Goal: Task Accomplishment & Management: Complete application form

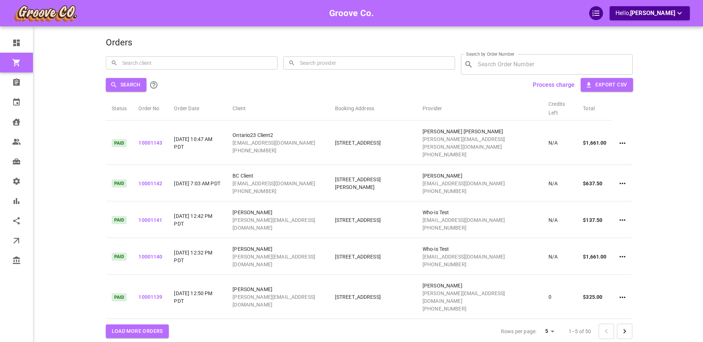
click at [58, 115] on div "Groove Co. Hello, Boris Sandford" at bounding box center [77, 182] width 57 height 342
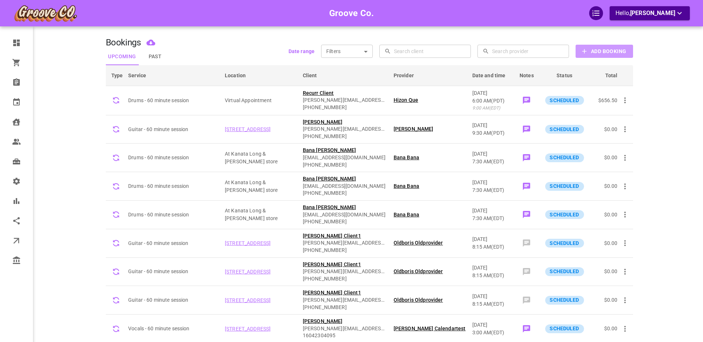
click at [602, 51] on b "Add Booking" at bounding box center [608, 51] width 35 height 9
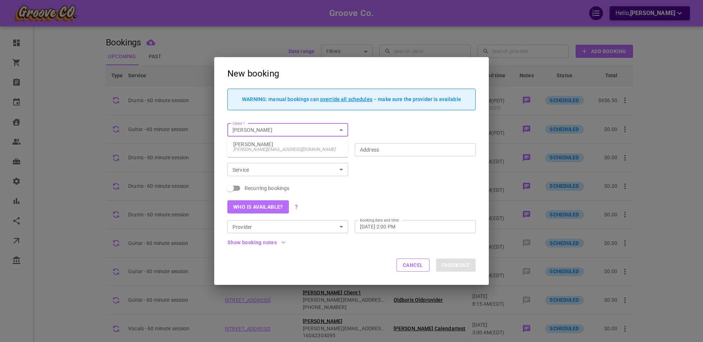
click at [299, 144] on p "Boris GoodClient" at bounding box center [287, 144] width 109 height 5
type input "[PERSON_NAME]"
type input "[STREET_ADDRESS]"
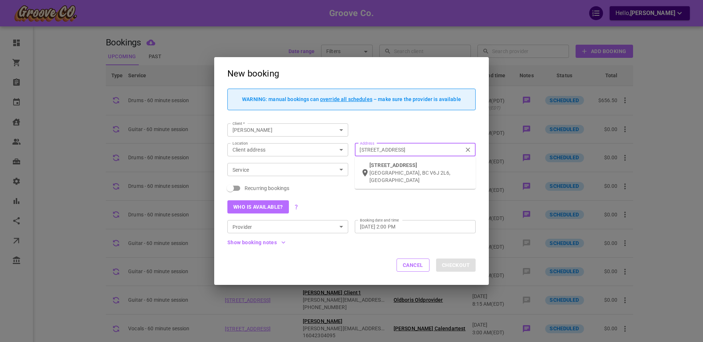
click at [373, 149] on input "[STREET_ADDRESS]" at bounding box center [412, 149] width 110 height 9
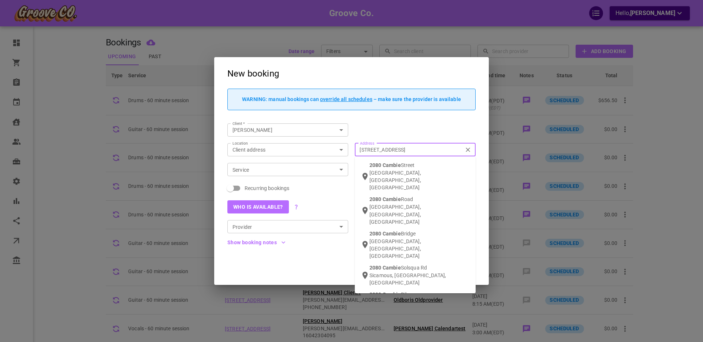
type input "2080 cambie st"
click at [394, 168] on div "2080 Cambie St . Vancouver, BC, Canada" at bounding box center [420, 177] width 100 height 30
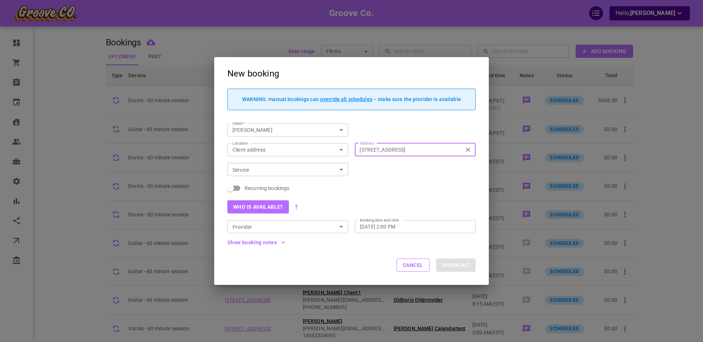
type input "2080 Cambie St., Vancouver, BC V5Z 4T1, Canada"
click at [264, 170] on input "Service" at bounding box center [282, 169] width 104 height 9
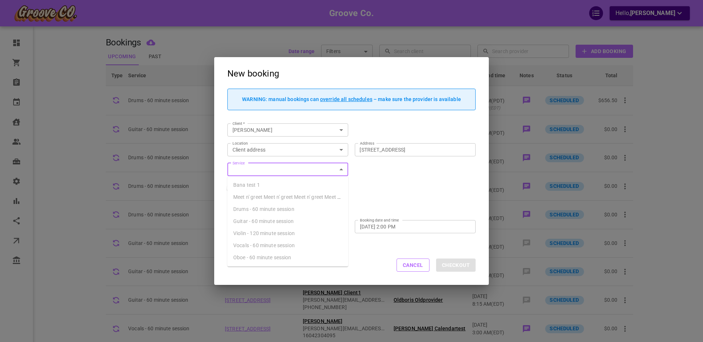
click at [257, 209] on span "Drums - 60 minute session" at bounding box center [263, 209] width 61 height 6
type input "Drums - 60 minute session"
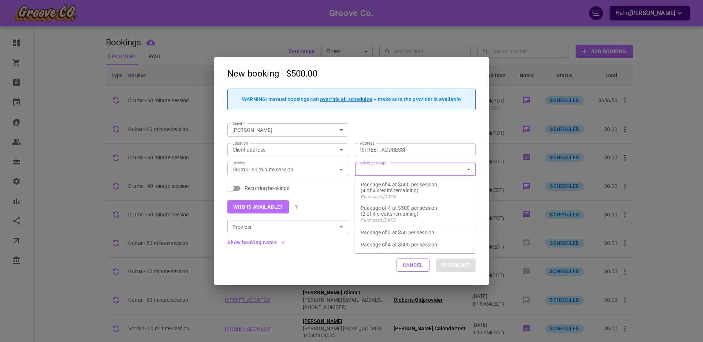
click at [370, 168] on input "Select package" at bounding box center [409, 169] width 104 height 9
click at [378, 232] on p "Package of 5 at $50 per session" at bounding box center [415, 232] width 109 height 7
checkbox input "true"
type input "Package of 5 at $50 per session"
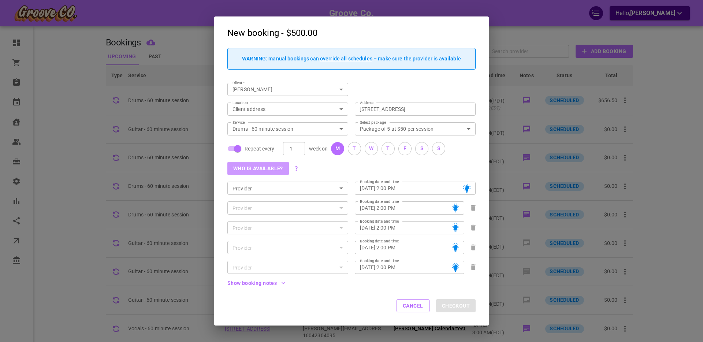
click at [264, 167] on button "Who is available?" at bounding box center [258, 168] width 62 height 13
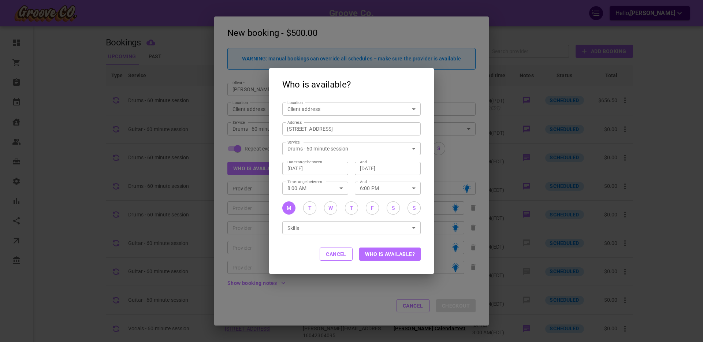
drag, startPoint x: 331, startPoint y: 208, endPoint x: 338, endPoint y: 214, distance: 9.1
click at [331, 208] on div "W" at bounding box center [331, 208] width 4 height 8
click at [385, 253] on button "Who is available?" at bounding box center [390, 254] width 62 height 13
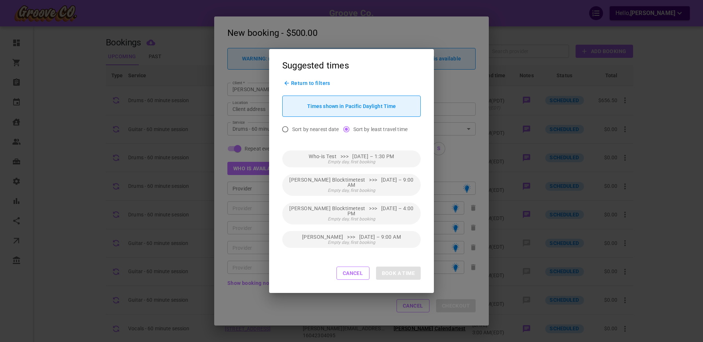
scroll to position [235, 0]
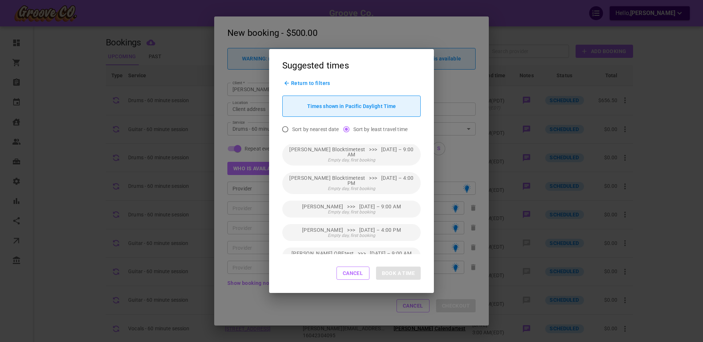
click at [297, 82] on span "Return to filters" at bounding box center [310, 83] width 39 height 6
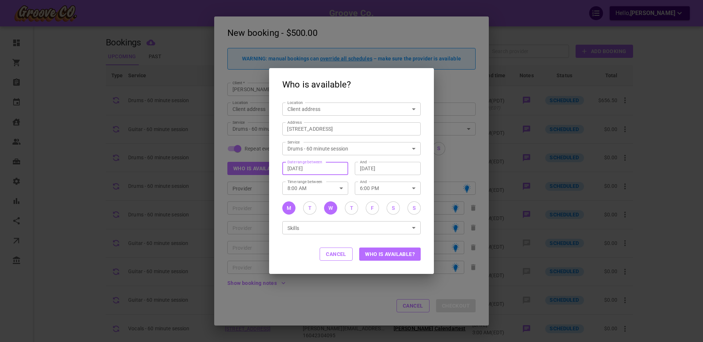
click at [310, 169] on input "Aug 11, 2025" at bounding box center [316, 168] width 56 height 7
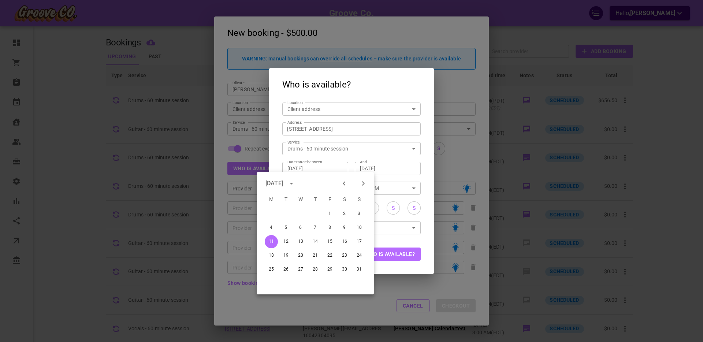
click at [421, 178] on div "Location Client address customerLocation Location Address 2080 Cambie St., Vanc…" at bounding box center [351, 168] width 165 height 136
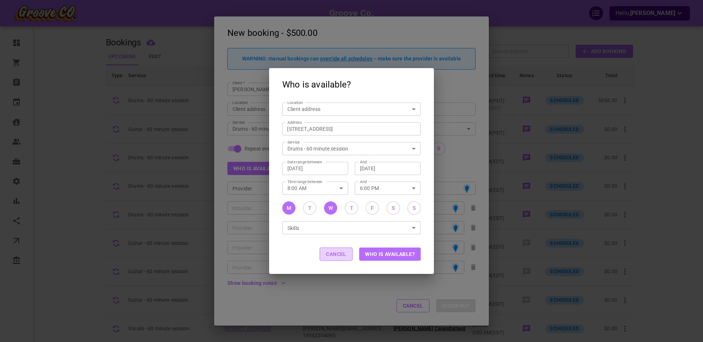
click at [341, 256] on button "Cancel" at bounding box center [336, 254] width 33 height 13
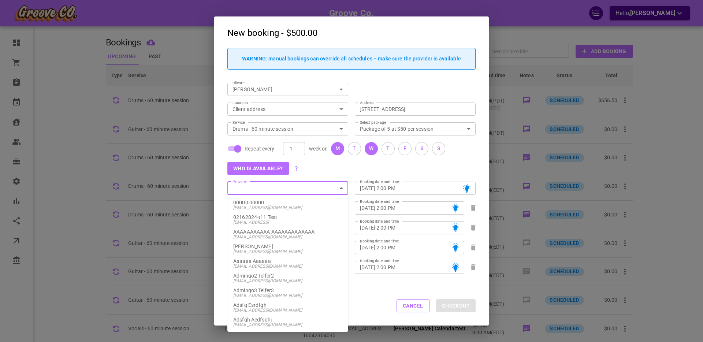
click at [263, 186] on input "Provider" at bounding box center [282, 188] width 104 height 9
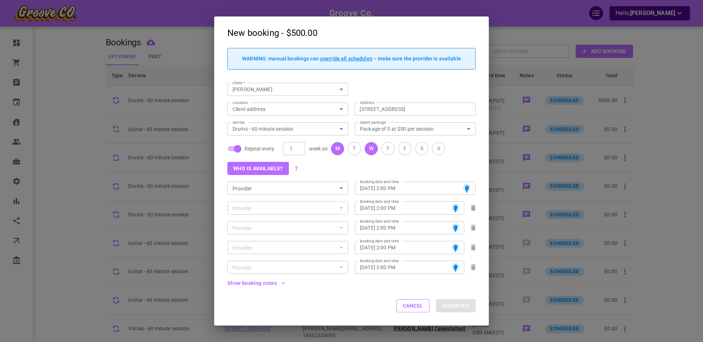
click at [330, 166] on div "Who is available?" at bounding box center [348, 165] width 255 height 20
click at [460, 127] on icon "Clear" at bounding box center [459, 129] width 4 height 4
checkbox input "false"
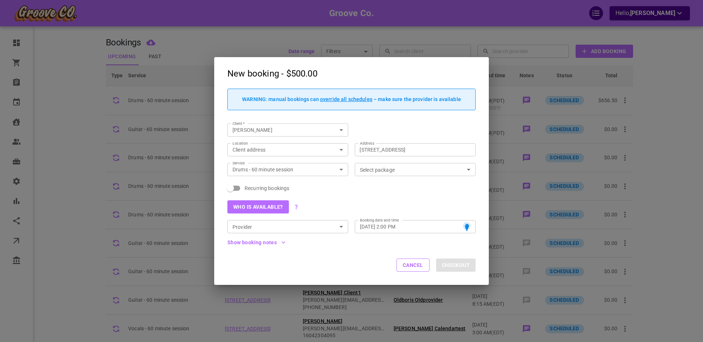
click at [250, 186] on span "Recurring bookings" at bounding box center [267, 188] width 45 height 7
click at [250, 186] on input "Recurring bookings" at bounding box center [231, 188] width 42 height 14
checkbox input "true"
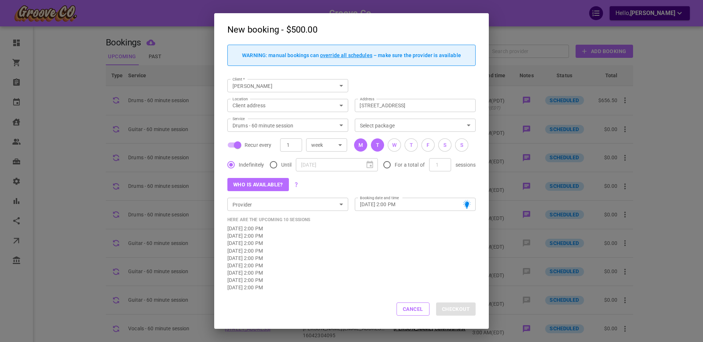
drag, startPoint x: 362, startPoint y: 145, endPoint x: 376, endPoint y: 145, distance: 14.3
click at [362, 145] on div "M" at bounding box center [361, 145] width 4 height 8
click at [380, 145] on button "T" at bounding box center [377, 144] width 13 height 13
click at [362, 147] on div "M" at bounding box center [361, 145] width 4 height 8
click at [361, 145] on div "M" at bounding box center [361, 145] width 4 height 8
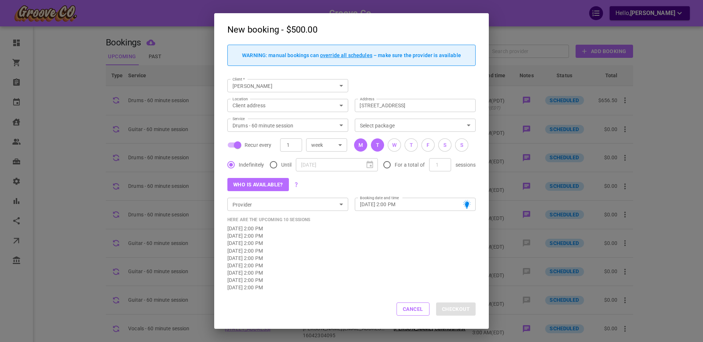
click at [361, 145] on div "M" at bounding box center [361, 145] width 4 height 8
click at [396, 147] on div "W" at bounding box center [394, 145] width 4 height 8
click at [257, 184] on button "Who is available?" at bounding box center [258, 184] width 62 height 13
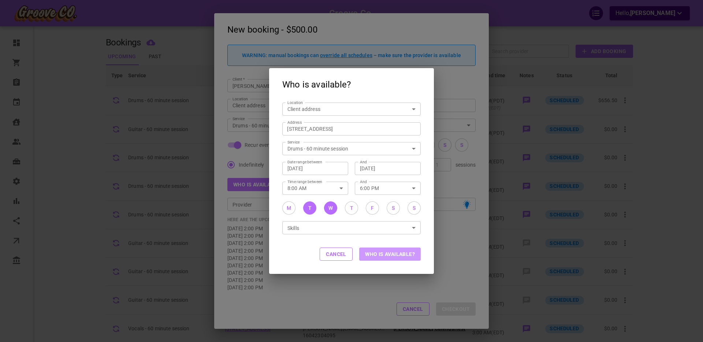
click at [383, 254] on button "Who is available?" at bounding box center [390, 254] width 62 height 13
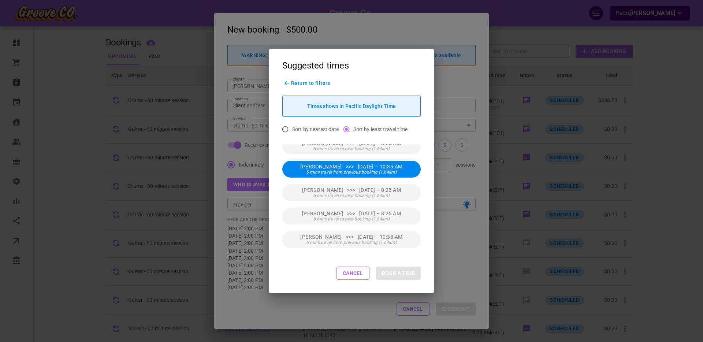
scroll to position [0, 0]
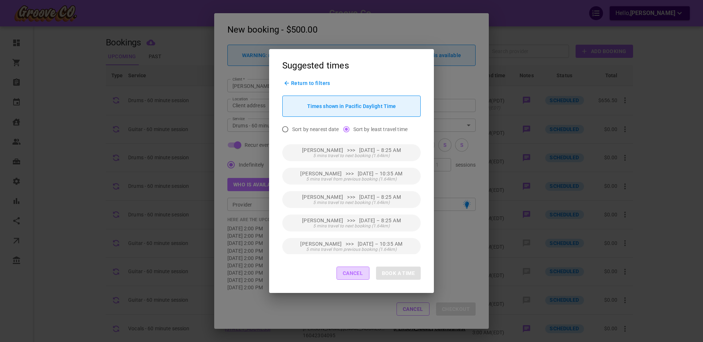
click at [362, 278] on button "Cancel" at bounding box center [353, 273] width 33 height 13
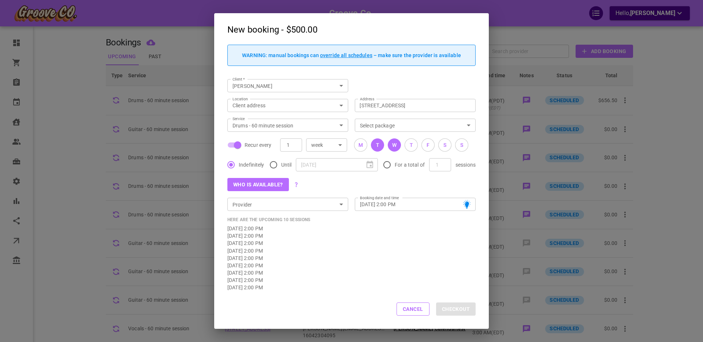
drag, startPoint x: 379, startPoint y: 145, endPoint x: 377, endPoint y: 152, distance: 7.5
click at [379, 145] on div "T" at bounding box center [377, 145] width 3 height 8
type input "Wed, Aug 13, 2025 – 2:00 PM"
click at [275, 185] on button "Who is available?" at bounding box center [258, 184] width 62 height 13
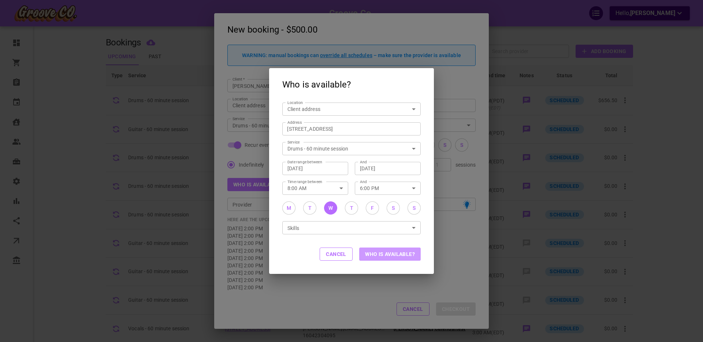
click at [374, 255] on button "Who is available?" at bounding box center [390, 254] width 62 height 13
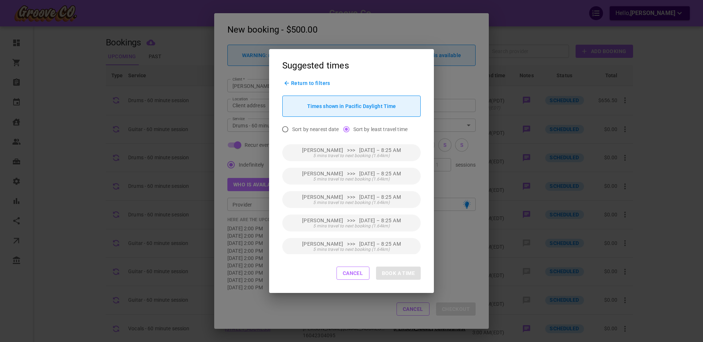
click at [353, 274] on button "Cancel" at bounding box center [353, 273] width 33 height 13
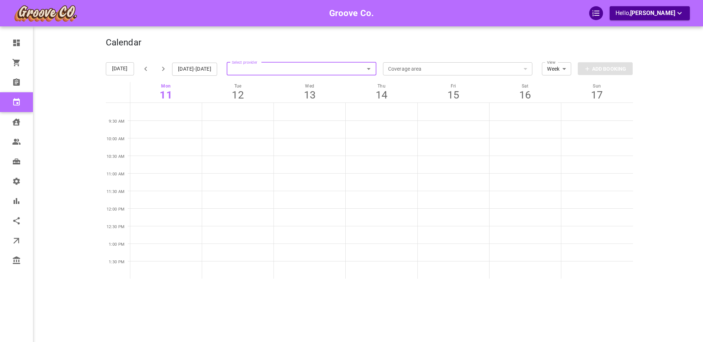
click at [254, 68] on input "Select provider" at bounding box center [302, 69] width 150 height 16
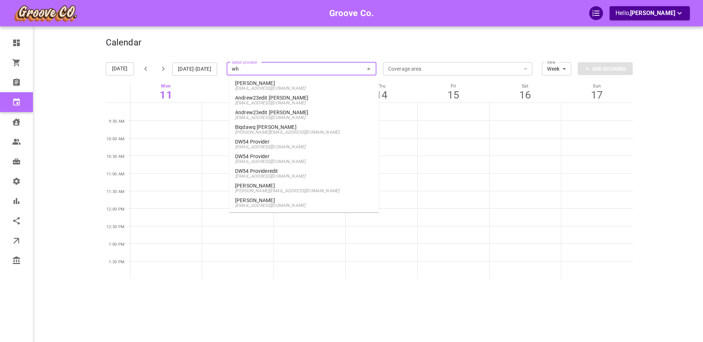
type input "who"
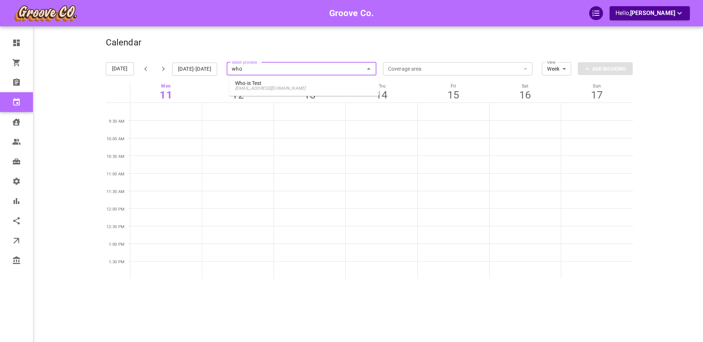
click at [252, 83] on p "Who-is Test" at bounding box center [304, 83] width 138 height 5
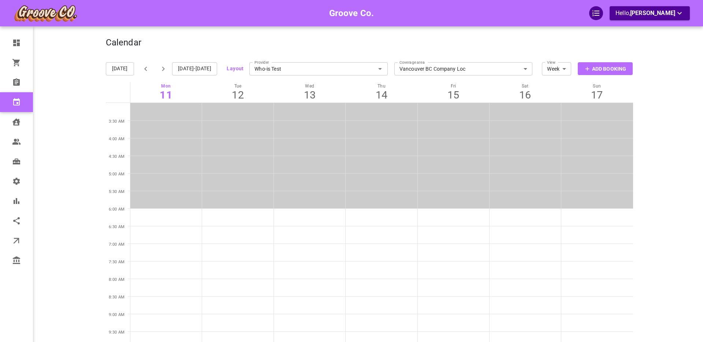
click at [271, 68] on input "Who-is Test" at bounding box center [318, 69] width 138 height 16
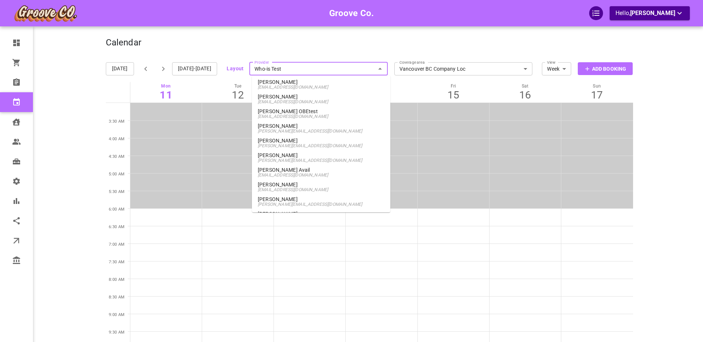
scroll to position [231, 0]
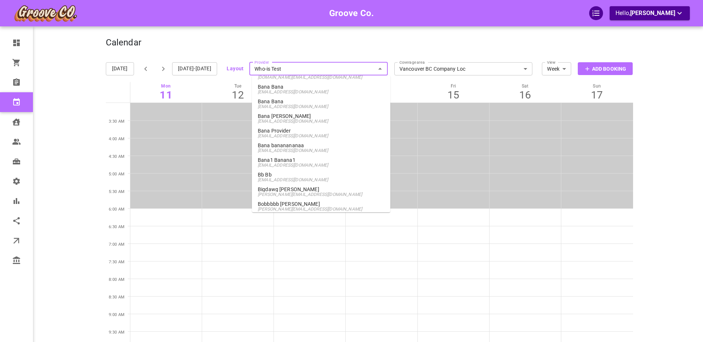
click at [296, 131] on p "Bana Provider" at bounding box center [321, 130] width 127 height 5
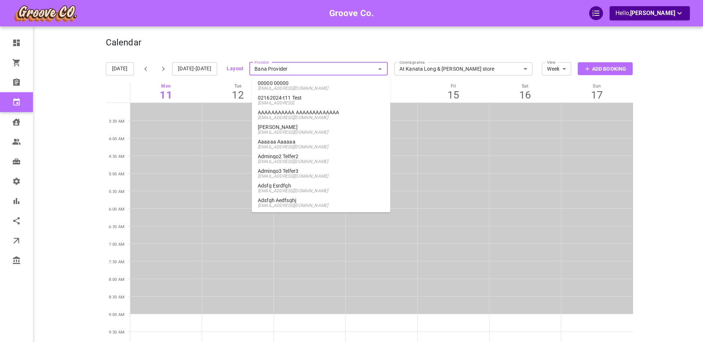
click at [285, 71] on input "Bana Provider" at bounding box center [318, 69] width 138 height 16
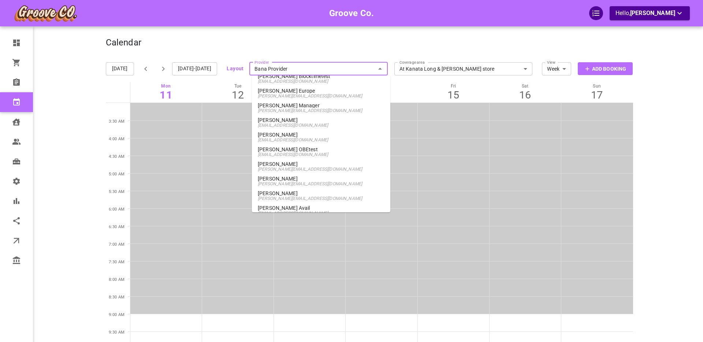
scroll to position [433, 0]
click at [290, 167] on span "[PERSON_NAME][EMAIL_ADDRESS][DOMAIN_NAME]" at bounding box center [321, 168] width 127 height 5
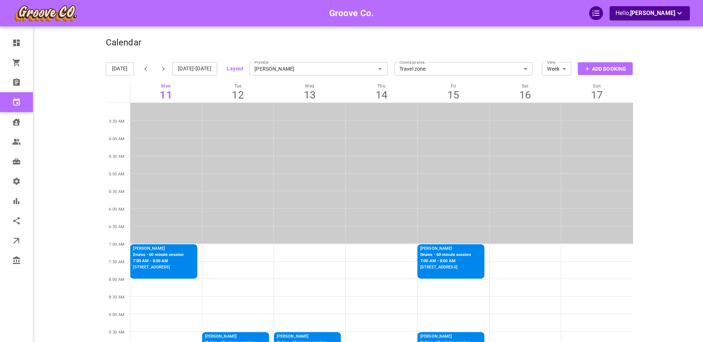
click at [310, 68] on input "[PERSON_NAME]" at bounding box center [318, 69] width 138 height 16
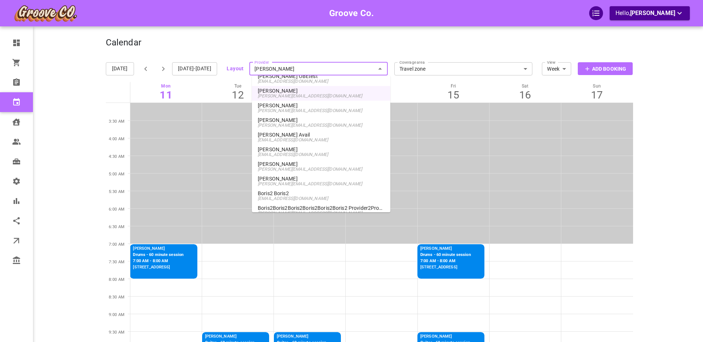
scroll to position [518, 0]
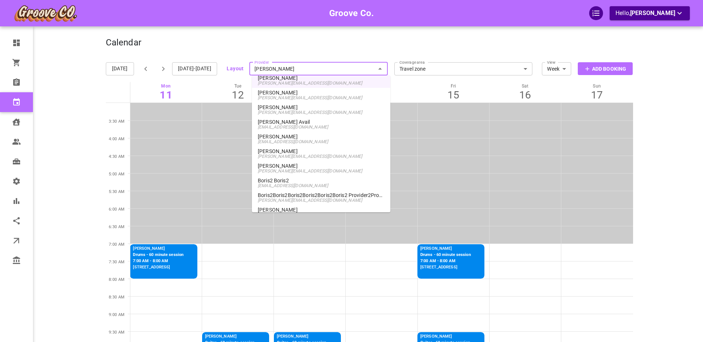
click at [290, 167] on p "[PERSON_NAME]" at bounding box center [321, 165] width 127 height 5
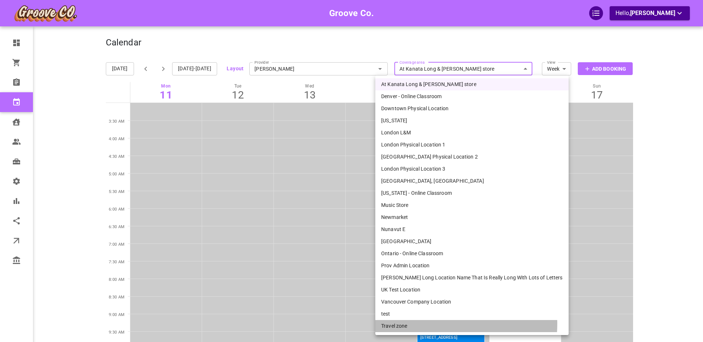
click at [413, 324] on li "Travel zone" at bounding box center [471, 326] width 193 height 12
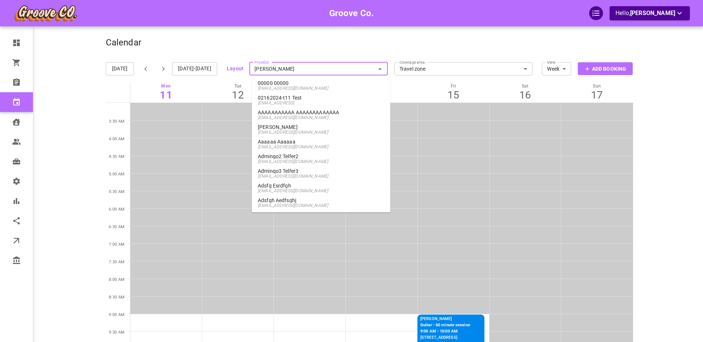
click at [330, 73] on input "[PERSON_NAME]" at bounding box center [318, 69] width 138 height 16
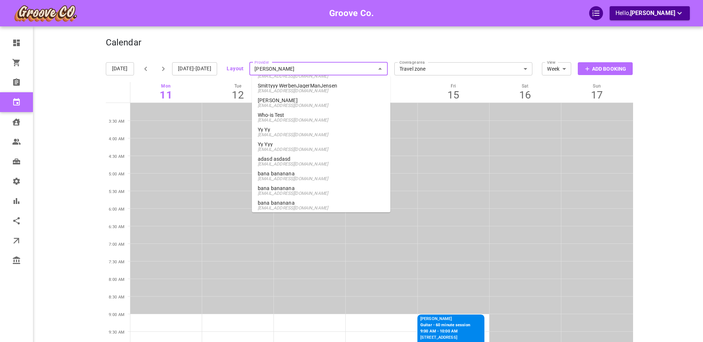
scroll to position [1556, 0]
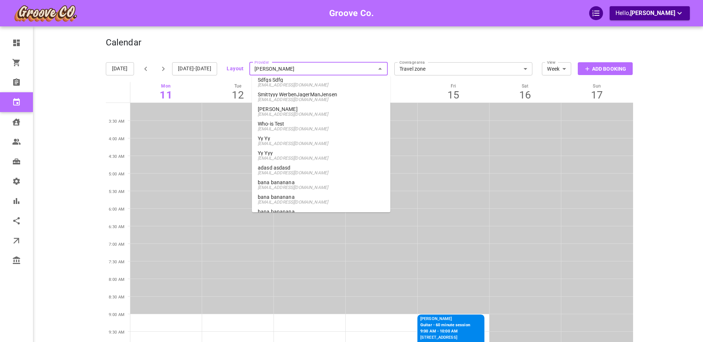
click at [285, 125] on p "Who-is Test" at bounding box center [321, 123] width 127 height 5
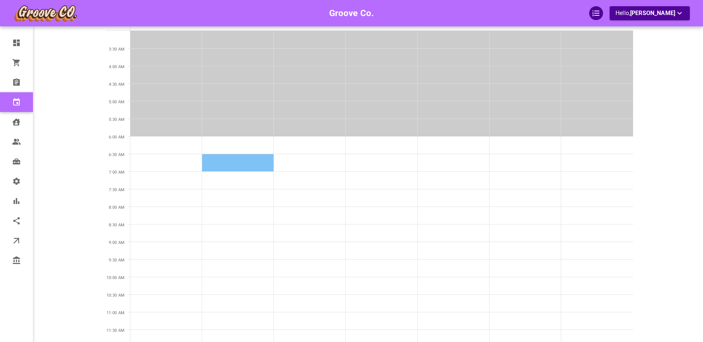
scroll to position [80, 0]
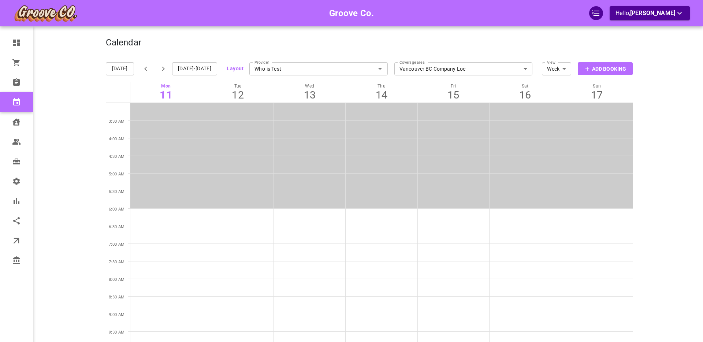
click at [416, 64] on label "Coverage area" at bounding box center [412, 61] width 25 height 8
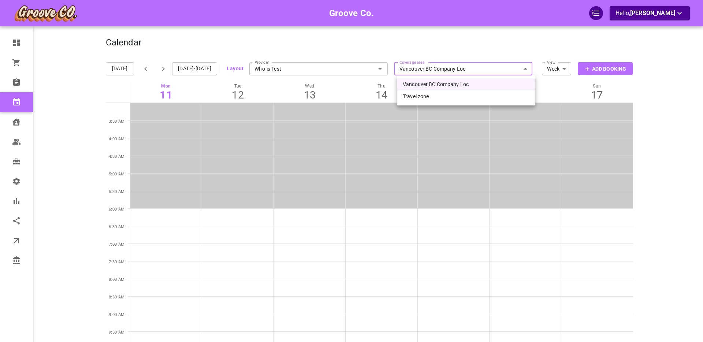
click at [422, 96] on li "Travel zone" at bounding box center [466, 96] width 138 height 12
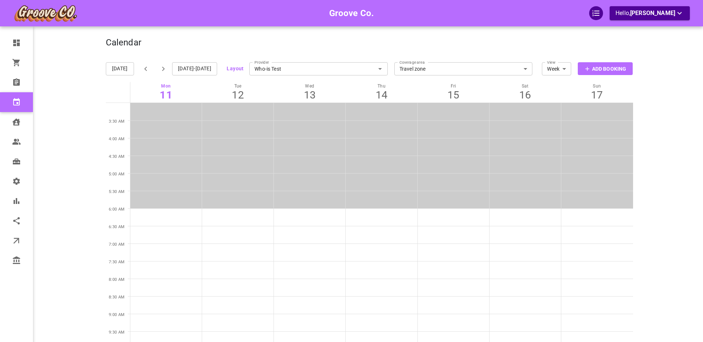
click at [296, 68] on input "Who-is Test" at bounding box center [318, 69] width 138 height 16
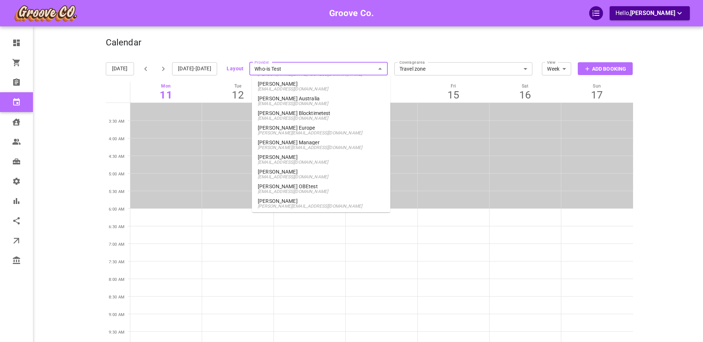
scroll to position [394, 0]
click at [290, 114] on p "[PERSON_NAME] Blocktimetest" at bounding box center [321, 113] width 127 height 5
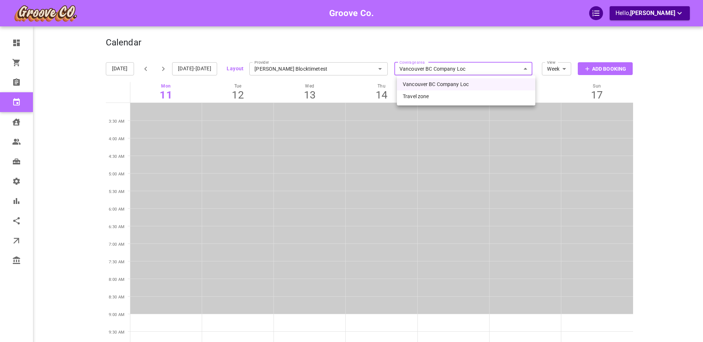
drag, startPoint x: 417, startPoint y: 97, endPoint x: 322, endPoint y: 104, distance: 94.8
click at [417, 97] on li "Travel zone" at bounding box center [466, 96] width 138 height 12
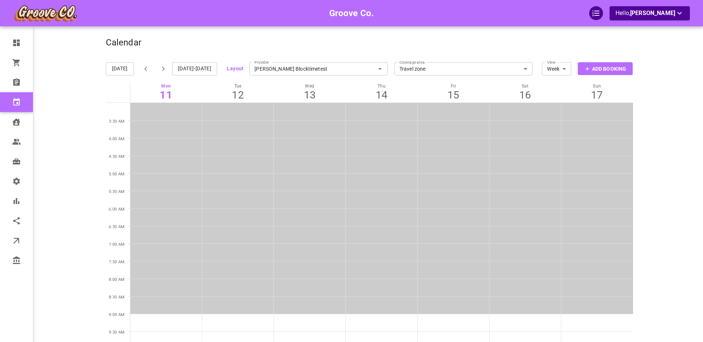
click at [296, 67] on input "[PERSON_NAME] Blocktimetest" at bounding box center [318, 69] width 138 height 16
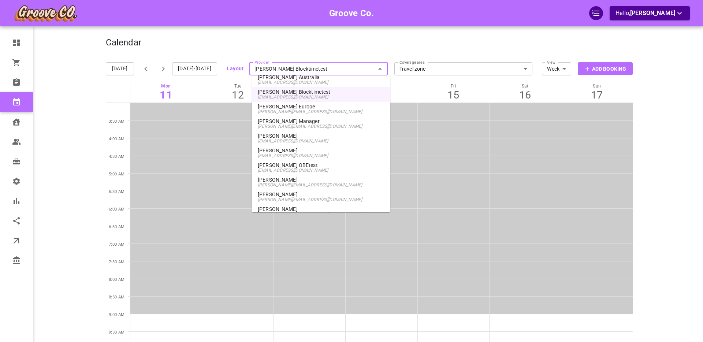
scroll to position [418, 0]
click at [280, 168] on span "[EMAIL_ADDRESS][DOMAIN_NAME]" at bounding box center [321, 168] width 127 height 5
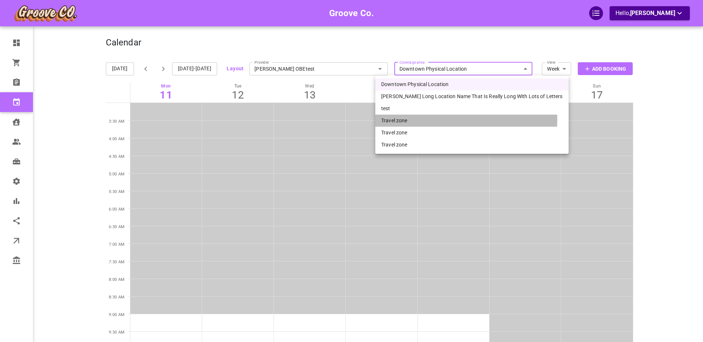
click at [404, 119] on li "Travel zone" at bounding box center [471, 121] width 193 height 12
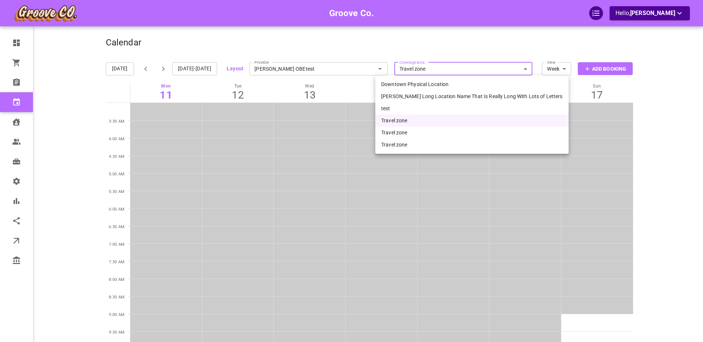
click at [412, 131] on li "Travel zone" at bounding box center [471, 133] width 193 height 12
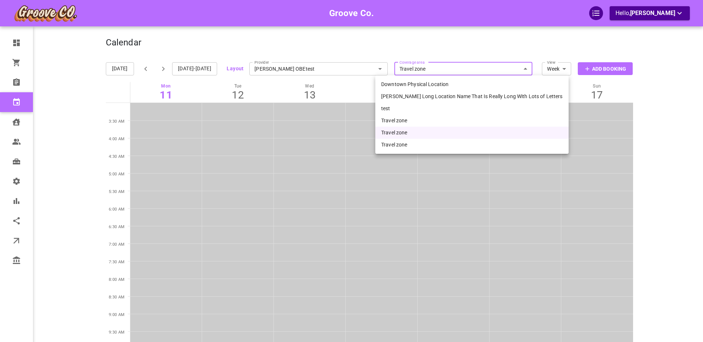
drag, startPoint x: 418, startPoint y: 144, endPoint x: 446, endPoint y: 145, distance: 28.2
click at [418, 144] on li "Travel zone" at bounding box center [471, 145] width 193 height 12
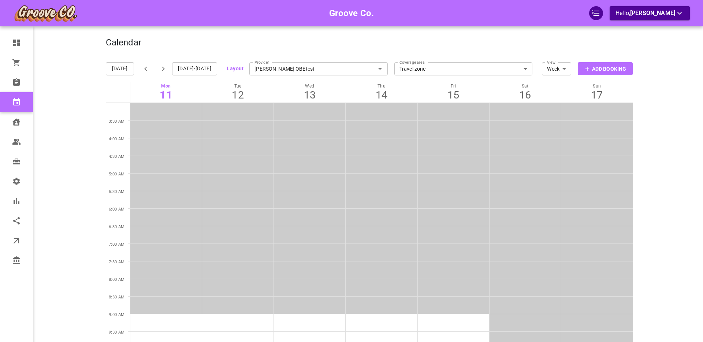
click at [314, 68] on input "[PERSON_NAME] OBEtest" at bounding box center [318, 69] width 138 height 16
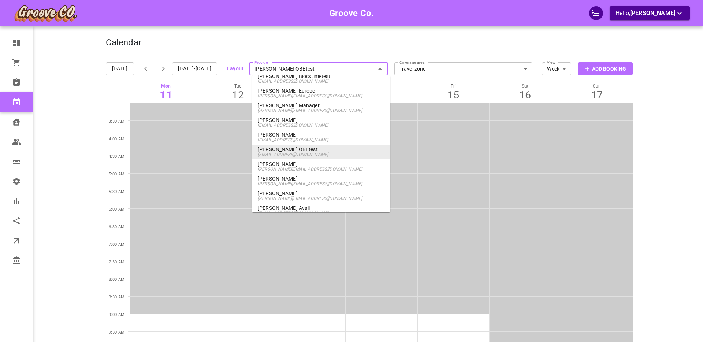
scroll to position [440, 0]
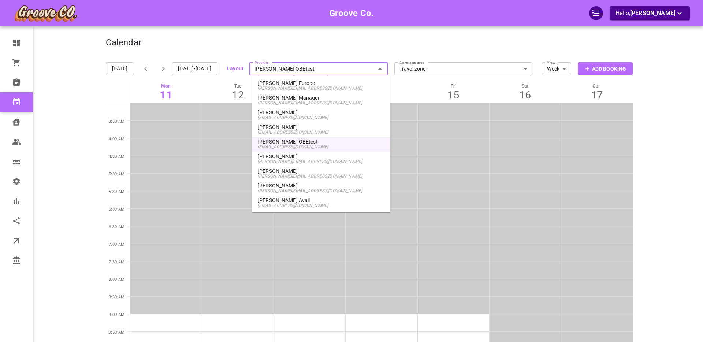
click at [285, 157] on p "[PERSON_NAME]" at bounding box center [321, 156] width 127 height 5
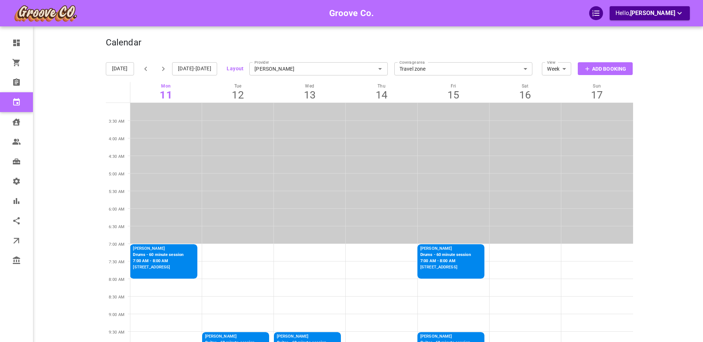
click at [308, 69] on input "[PERSON_NAME]" at bounding box center [318, 69] width 138 height 16
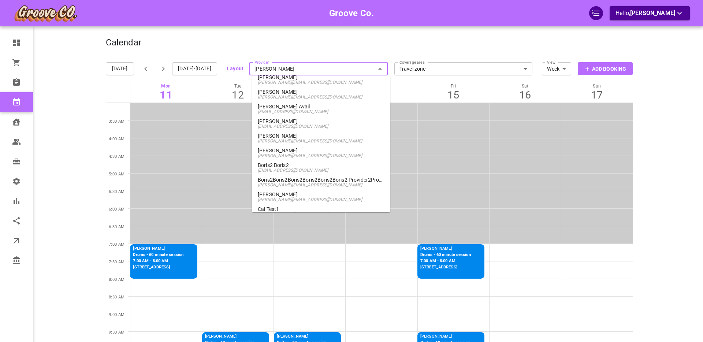
scroll to position [545, 0]
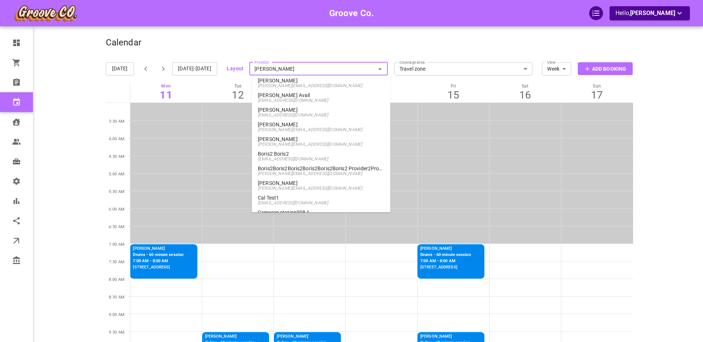
click at [293, 140] on p "[PERSON_NAME]" at bounding box center [321, 139] width 127 height 5
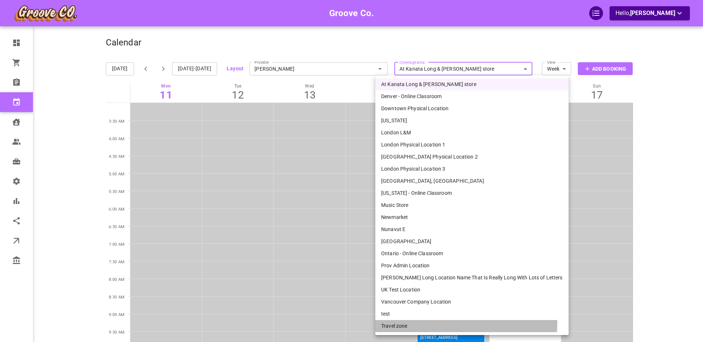
click at [410, 323] on li "Travel zone" at bounding box center [471, 326] width 193 height 12
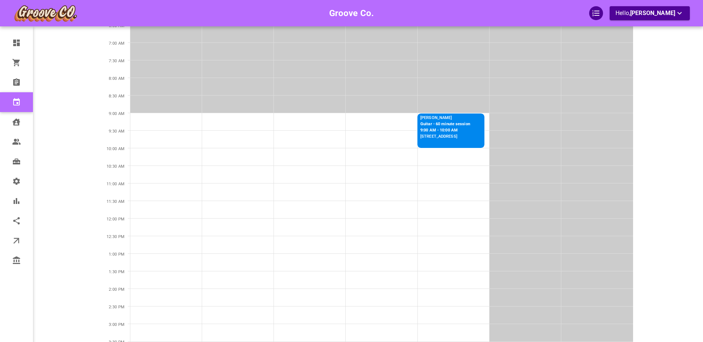
scroll to position [233, 0]
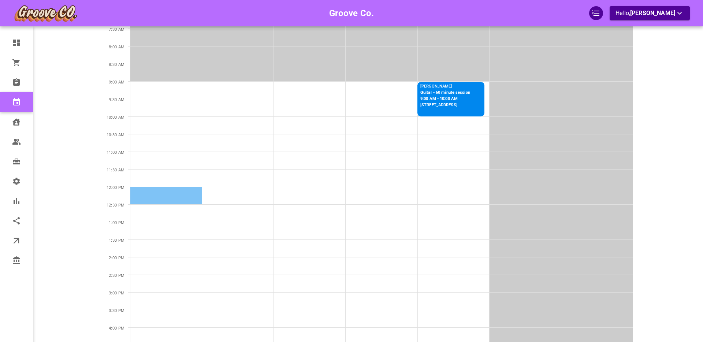
click at [147, 197] on td at bounding box center [166, 196] width 72 height 18
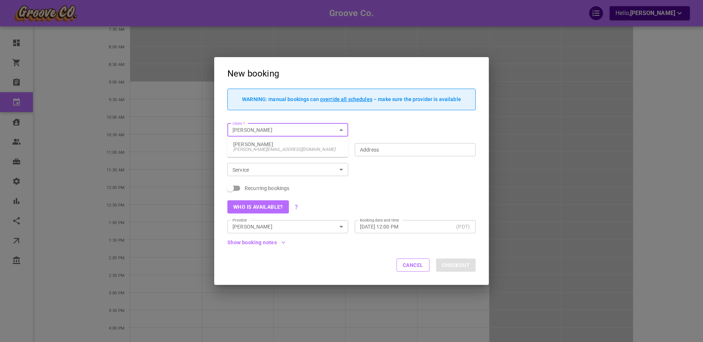
click at [256, 147] on span "[PERSON_NAME][EMAIL_ADDRESS][DOMAIN_NAME]" at bounding box center [287, 149] width 109 height 5
type input "[PERSON_NAME]"
type input "[STREET_ADDRESS]"
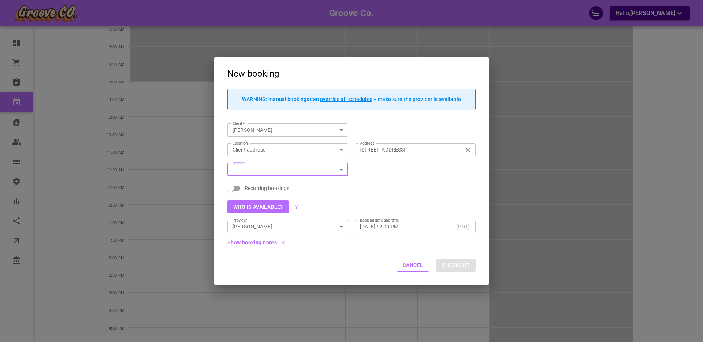
click at [392, 149] on input "[STREET_ADDRESS]" at bounding box center [412, 149] width 110 height 9
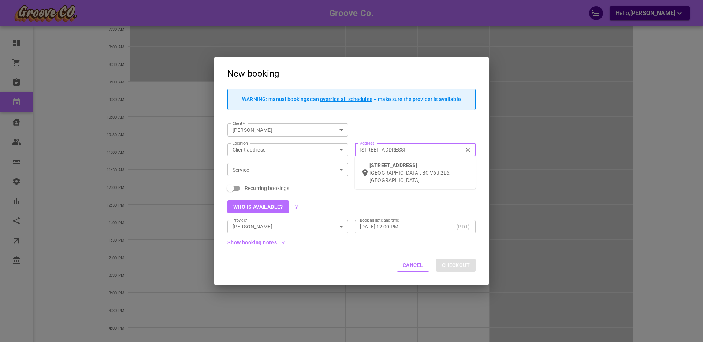
click at [392, 149] on input "[STREET_ADDRESS]" at bounding box center [412, 149] width 110 height 9
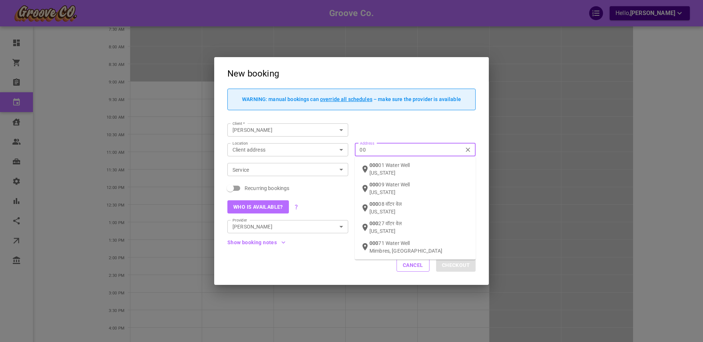
type input "0"
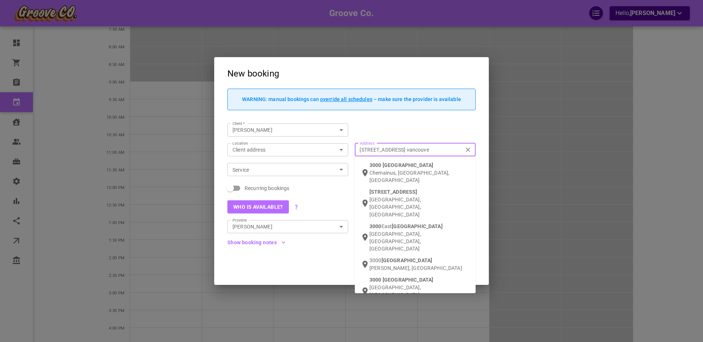
type input "[STREET_ADDRESS]"
click at [399, 188] on div "[STREET_ADDRESS]" at bounding box center [420, 203] width 100 height 30
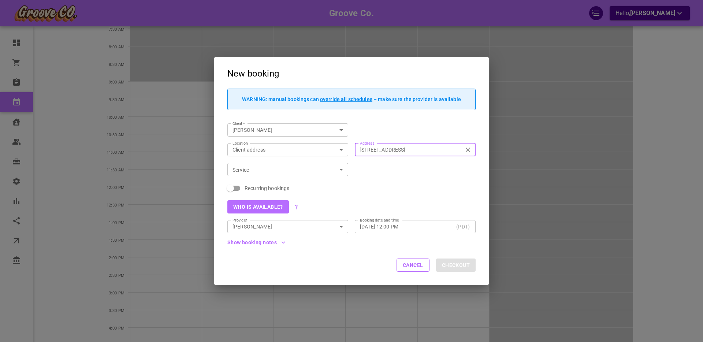
type input "[STREET_ADDRESS]"
click at [250, 168] on input "Service" at bounding box center [282, 169] width 104 height 9
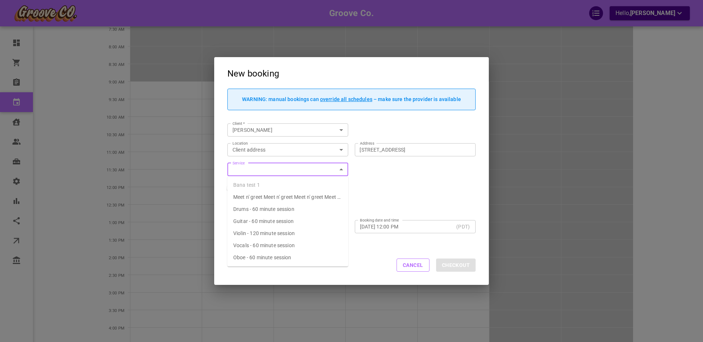
click at [279, 207] on span "Drums - 60 minute session" at bounding box center [263, 209] width 61 height 6
type input "Drums - 60 minute session"
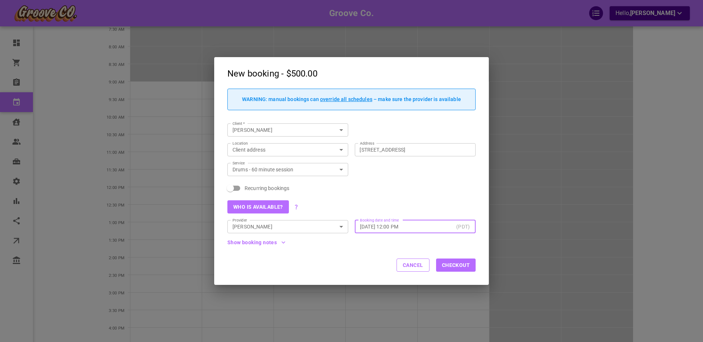
click at [255, 188] on span "Recurring bookings" at bounding box center [267, 188] width 45 height 7
click at [251, 188] on input "Recurring bookings" at bounding box center [231, 188] width 42 height 14
checkbox input "true"
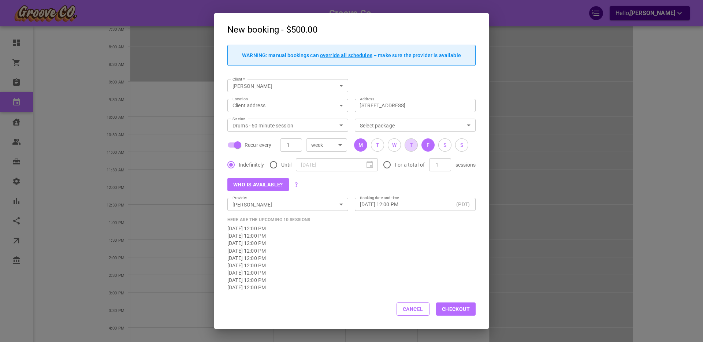
drag, startPoint x: 412, startPoint y: 146, endPoint x: 428, endPoint y: 145, distance: 15.4
click at [412, 146] on div "T" at bounding box center [411, 145] width 3 height 8
click at [430, 144] on button "F" at bounding box center [428, 144] width 13 height 13
click at [457, 309] on button "Checkout" at bounding box center [456, 309] width 40 height 13
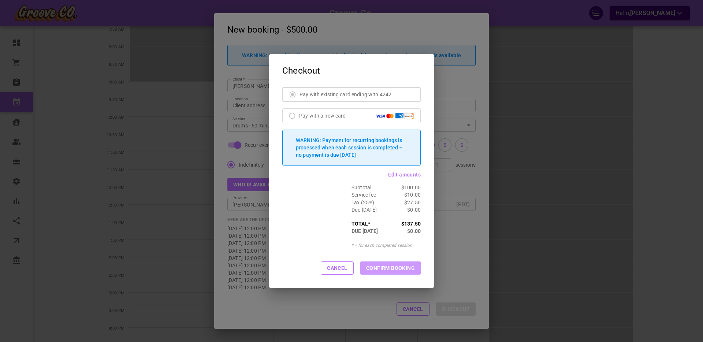
click at [394, 268] on button "CONFIRM BOOKING" at bounding box center [390, 268] width 60 height 13
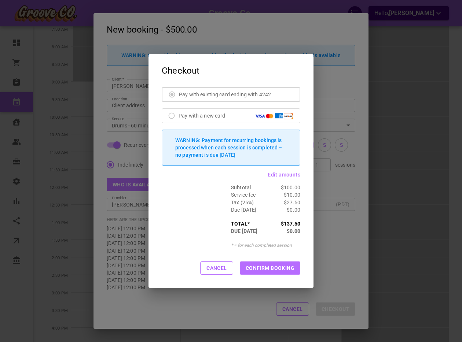
click at [199, 189] on div "Subtotal $100.00" at bounding box center [231, 187] width 138 height 7
click at [310, 277] on div "Cancel CONFIRM BOOKING" at bounding box center [230, 268] width 165 height 39
click at [287, 269] on button "CONFIRM BOOKING" at bounding box center [270, 268] width 60 height 13
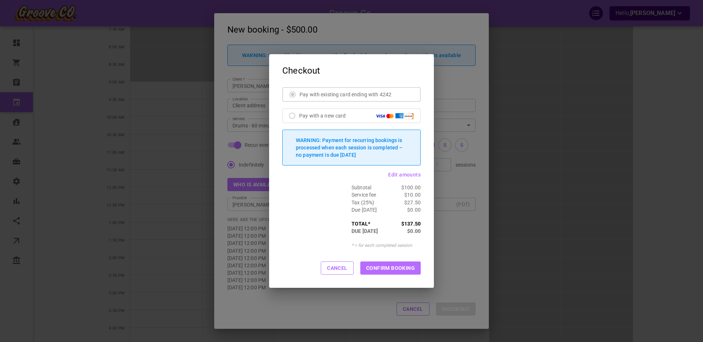
click at [292, 116] on label "Pay with a new card" at bounding box center [349, 115] width 129 height 5
click at [293, 116] on label "Pay with a new card" at bounding box center [349, 115] width 129 height 5
click at [339, 269] on button "Cancel" at bounding box center [337, 268] width 33 height 13
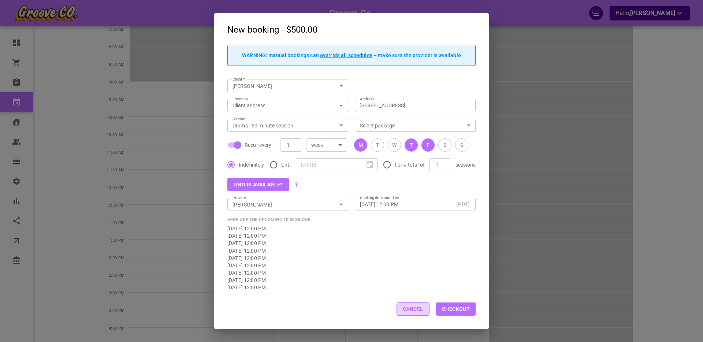
click at [408, 309] on button "Cancel" at bounding box center [413, 309] width 33 height 13
checkbox input "false"
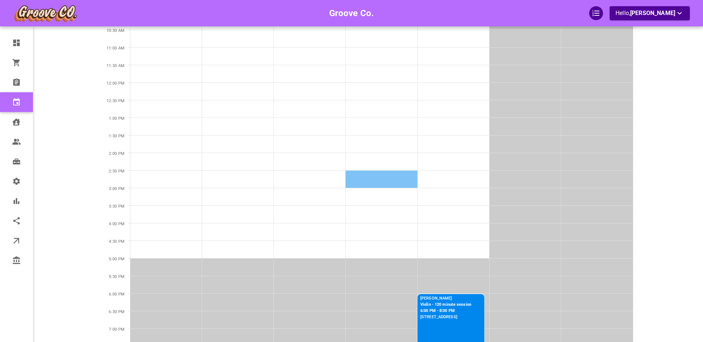
scroll to position [0, 0]
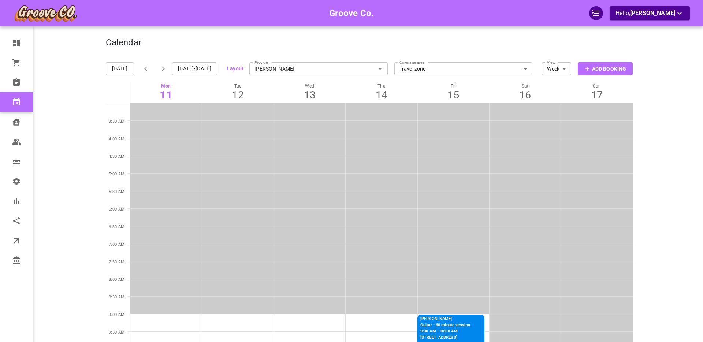
click at [327, 37] on div "Calendar Add Booking" at bounding box center [369, 46] width 527 height 18
click at [602, 68] on p "Add Booking" at bounding box center [609, 69] width 34 height 8
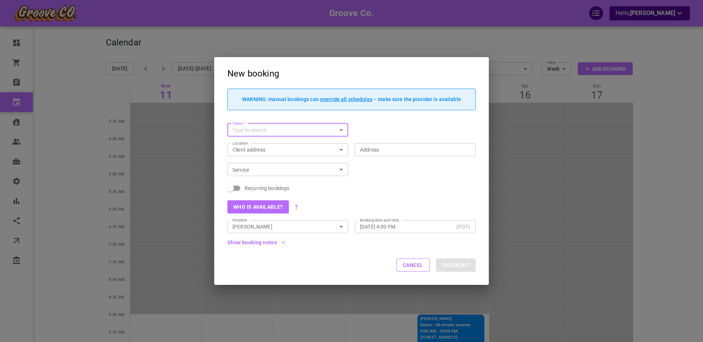
drag, startPoint x: 411, startPoint y: 263, endPoint x: 409, endPoint y: 267, distance: 4.5
click at [411, 263] on button "Cancel" at bounding box center [413, 265] width 33 height 13
